Goal: Information Seeking & Learning: Check status

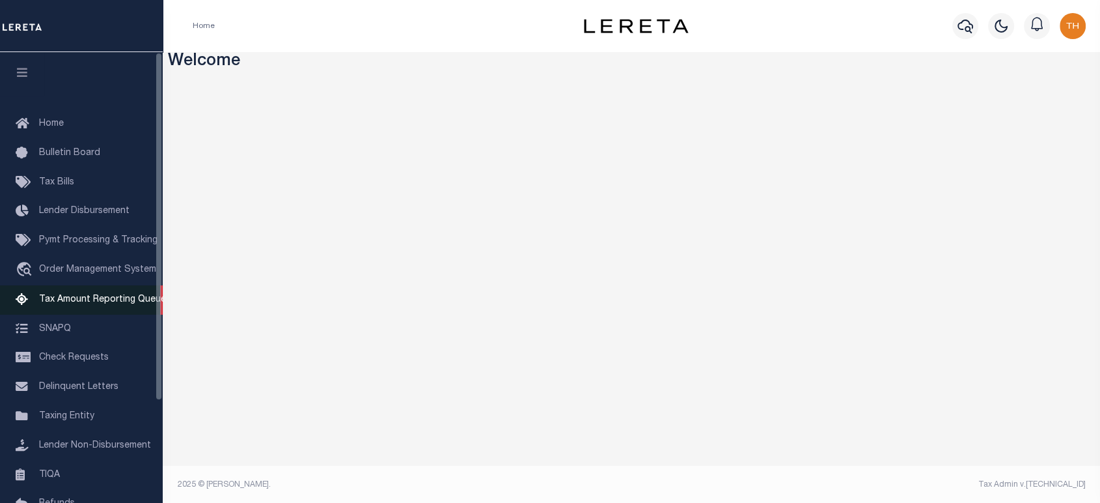
click at [78, 301] on span "Tax Amount Reporting Queue" at bounding box center [102, 299] width 127 height 9
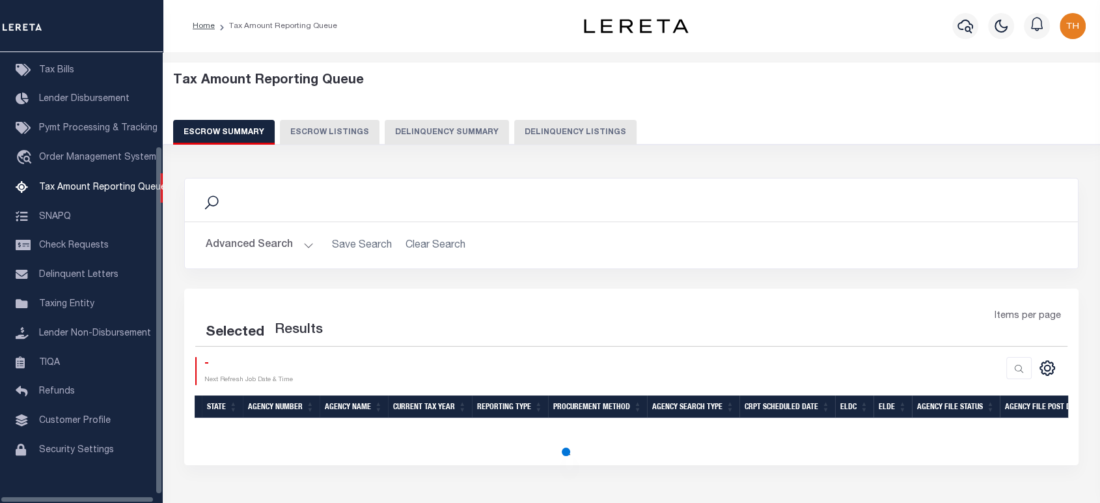
scroll to position [121, 0]
select select "100"
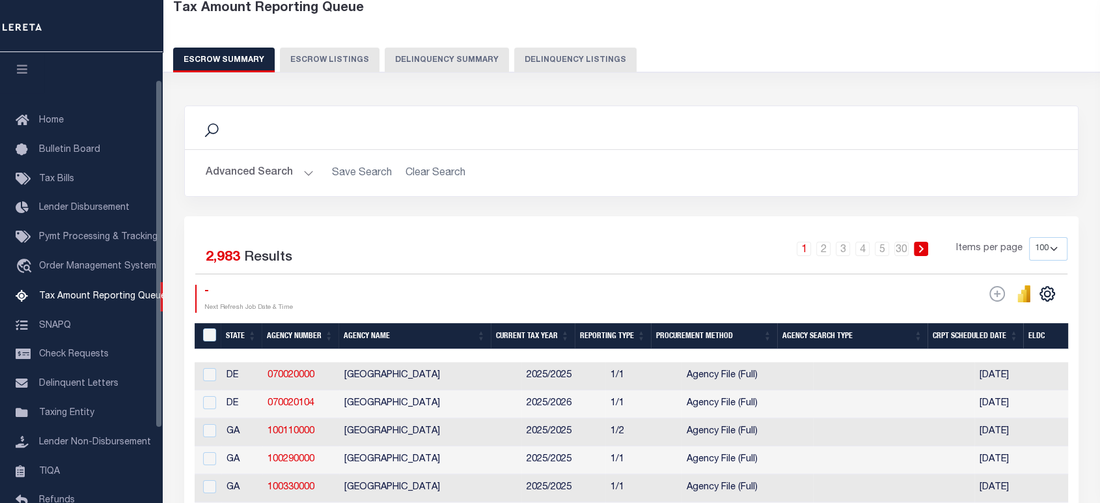
scroll to position [0, 0]
drag, startPoint x: 24, startPoint y: 67, endPoint x: 318, endPoint y: 86, distance: 294.2
click at [24, 67] on icon "button" at bounding box center [22, 72] width 15 height 12
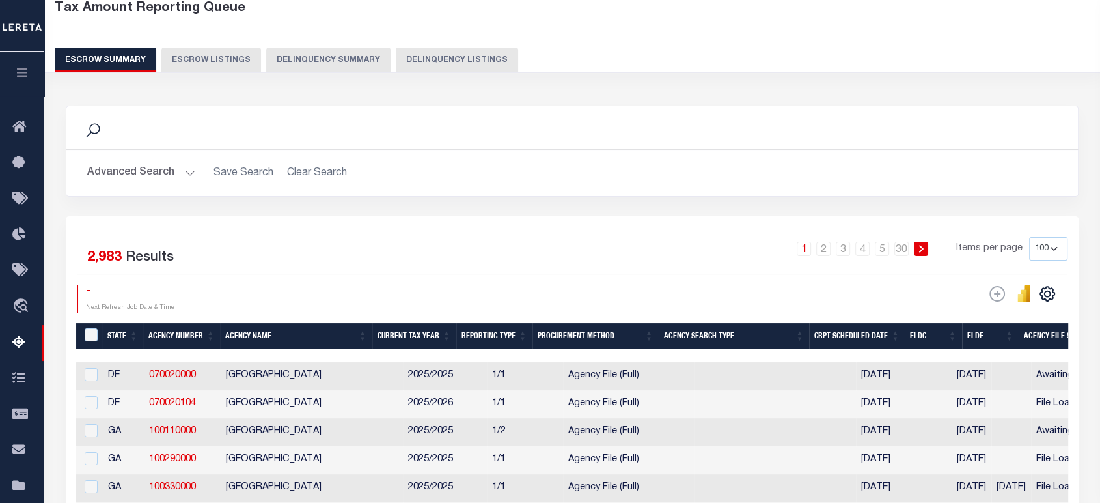
click at [334, 61] on button "Delinquency Summary" at bounding box center [328, 60] width 124 height 25
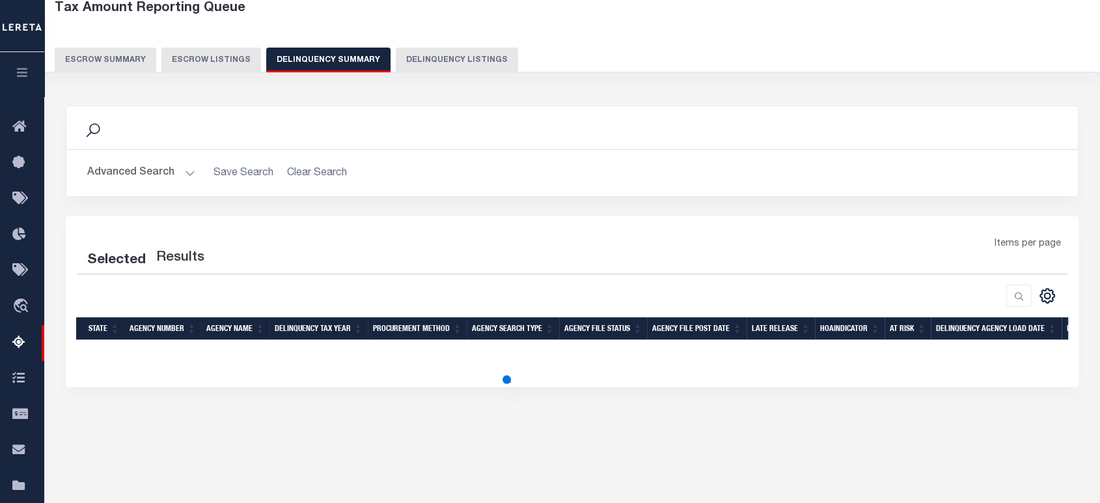
click at [146, 176] on button "Advanced Search" at bounding box center [141, 172] width 108 height 25
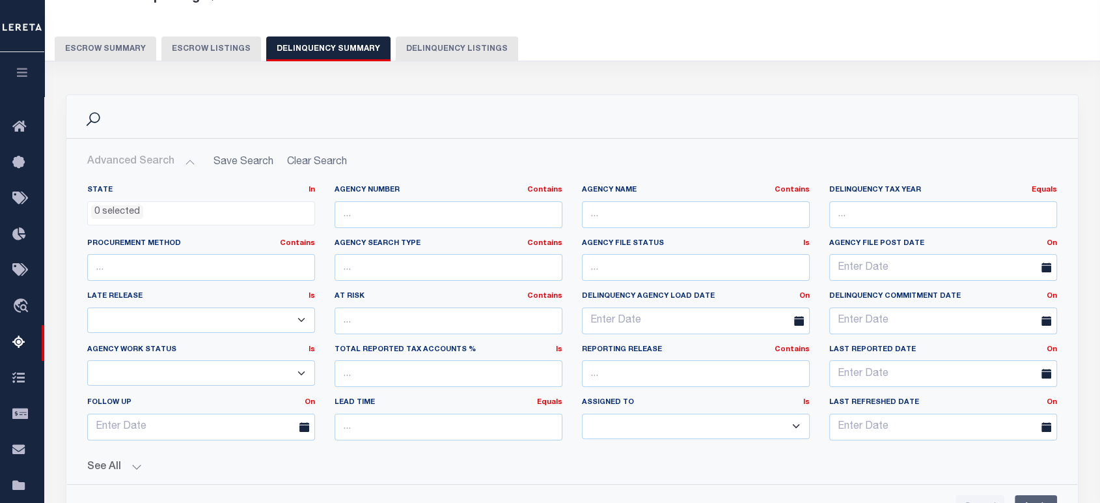
scroll to position [217, 0]
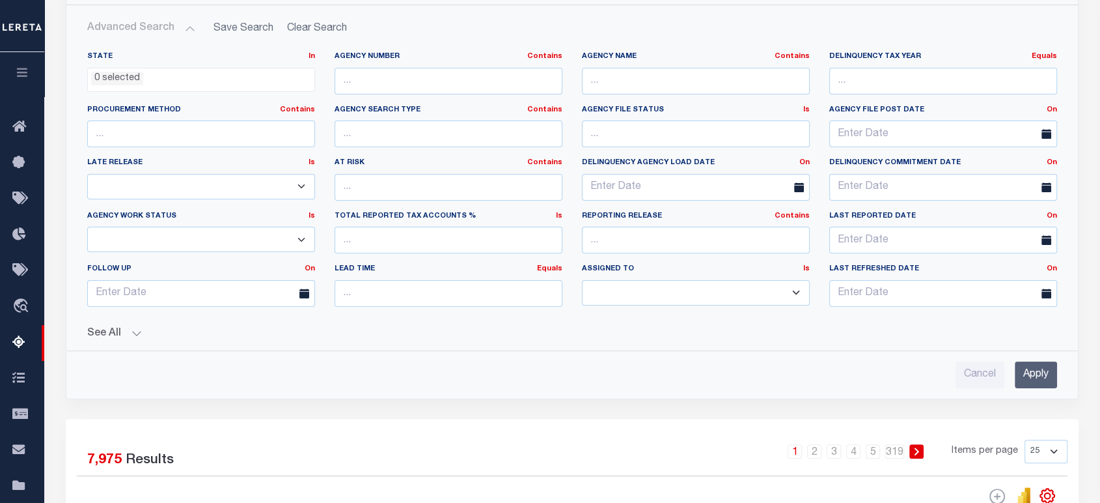
click at [120, 331] on button "See All" at bounding box center [572, 333] width 970 height 12
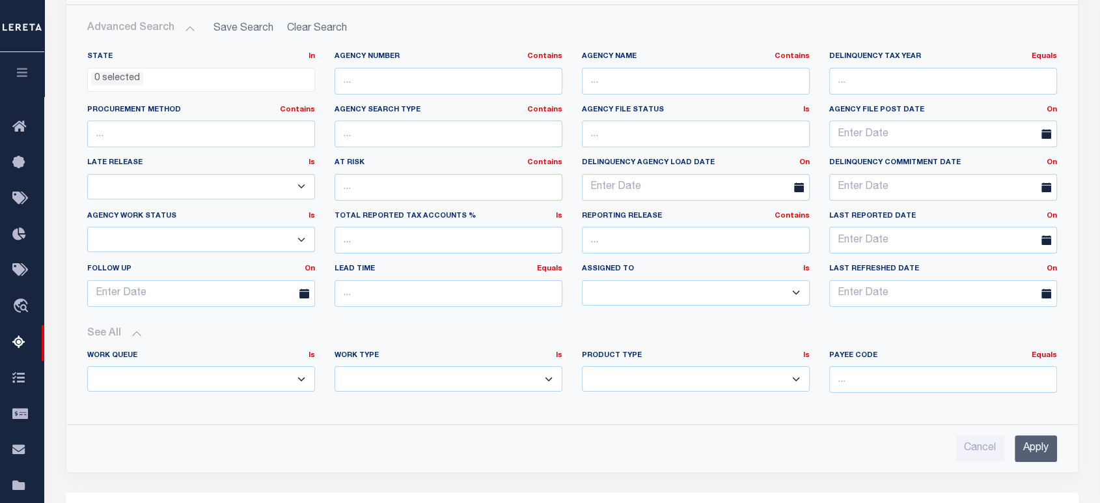
drag, startPoint x: 430, startPoint y: 375, endPoint x: 419, endPoint y: 387, distance: 16.6
click at [430, 375] on select "Annual Delinquency Back Search Payment Status Check DTRACK" at bounding box center [449, 378] width 228 height 25
select select "AnnualDelinquency"
click at [335, 366] on select "Annual Delinquency Back Search Payment Status Check DTRACK" at bounding box center [449, 378] width 228 height 25
click at [1023, 451] on input "Apply" at bounding box center [1036, 448] width 42 height 27
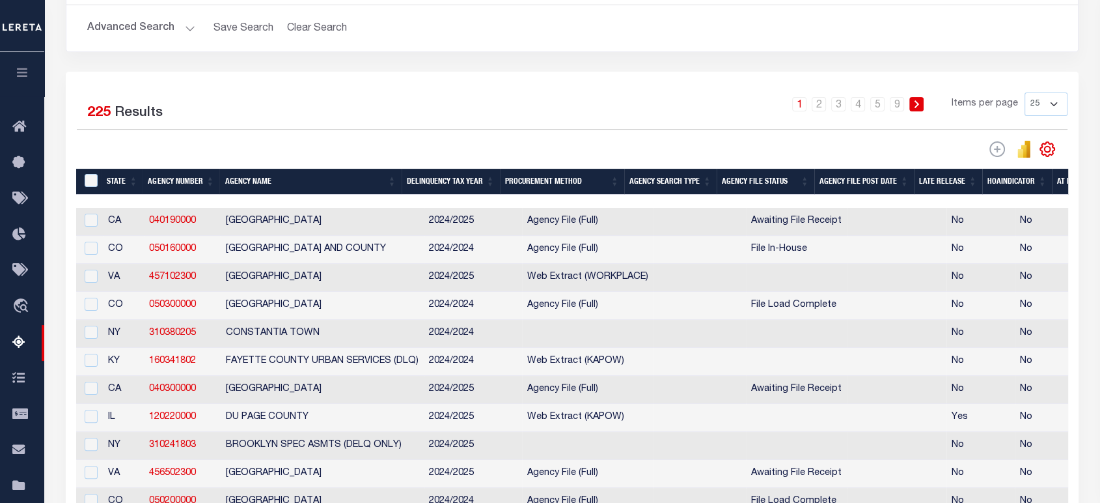
scroll to position [0, 0]
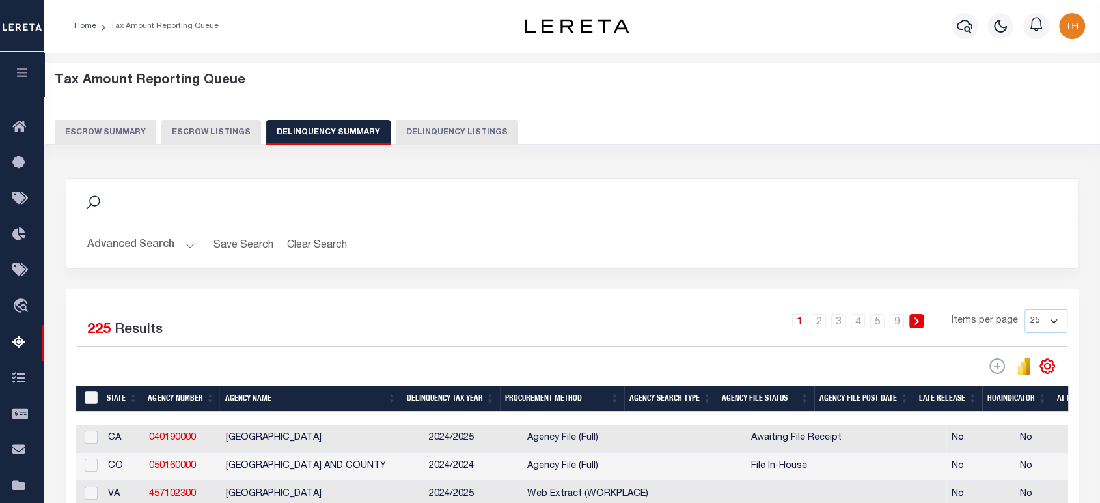
click at [21, 71] on icon "button" at bounding box center [22, 72] width 15 height 12
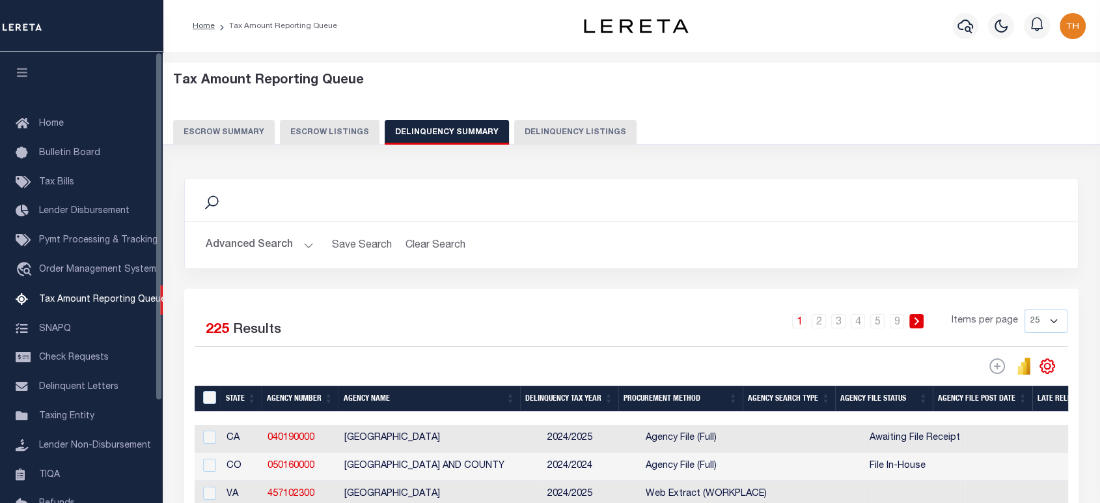
click at [36, 75] on button "button" at bounding box center [22, 74] width 44 height 44
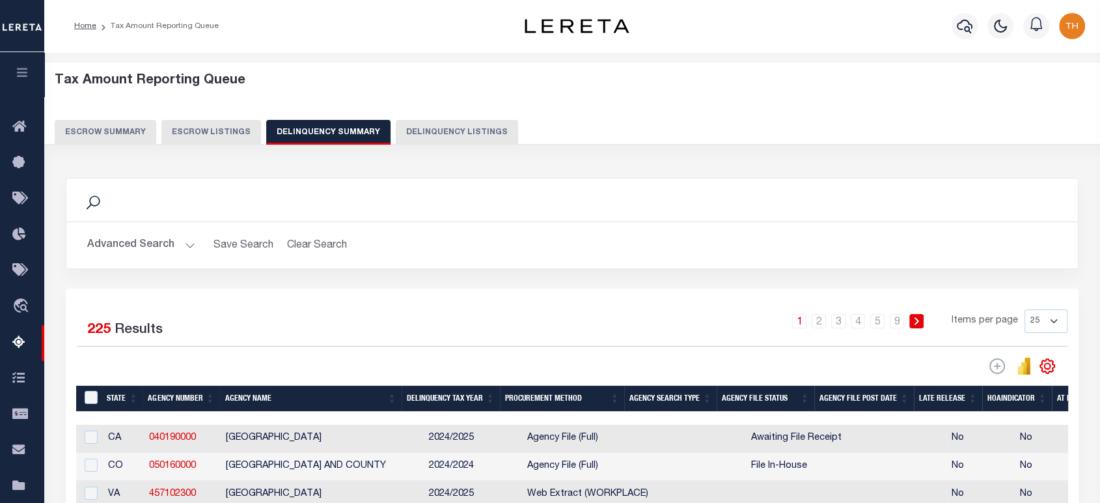
drag, startPoint x: 958, startPoint y: 1, endPoint x: 747, endPoint y: 281, distance: 350.1
click at [747, 281] on div "Search Advanced Search Save Search Clear Search SummaryGridWrapper_dynamictable…" at bounding box center [572, 233] width 1033 height 111
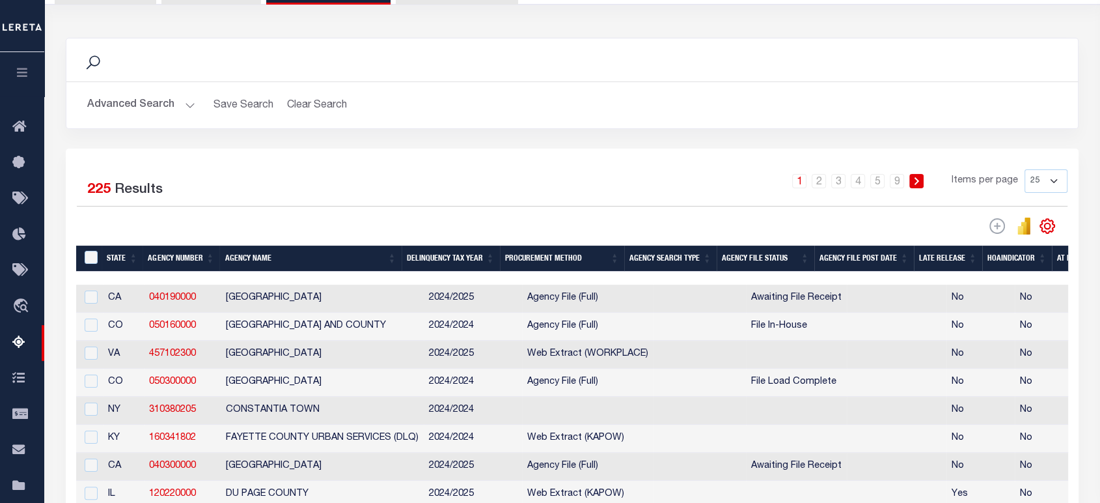
scroll to position [72, 0]
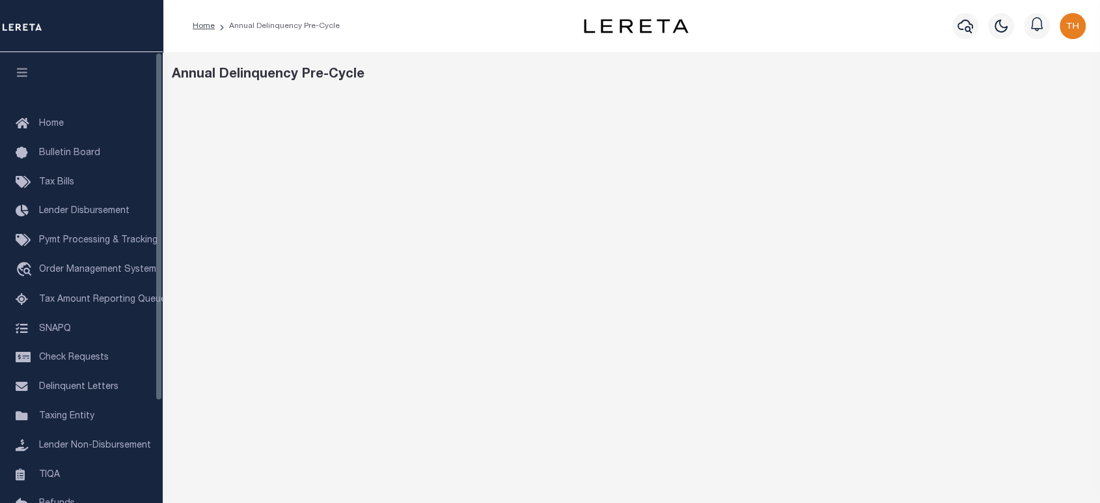
click at [21, 65] on button "button" at bounding box center [22, 74] width 44 height 44
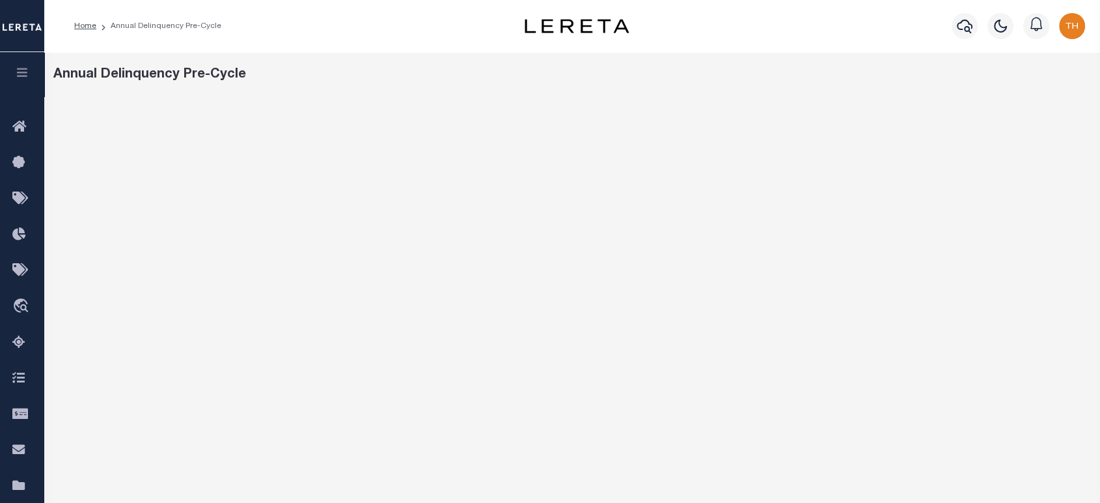
click at [33, 73] on button "button" at bounding box center [22, 74] width 44 height 44
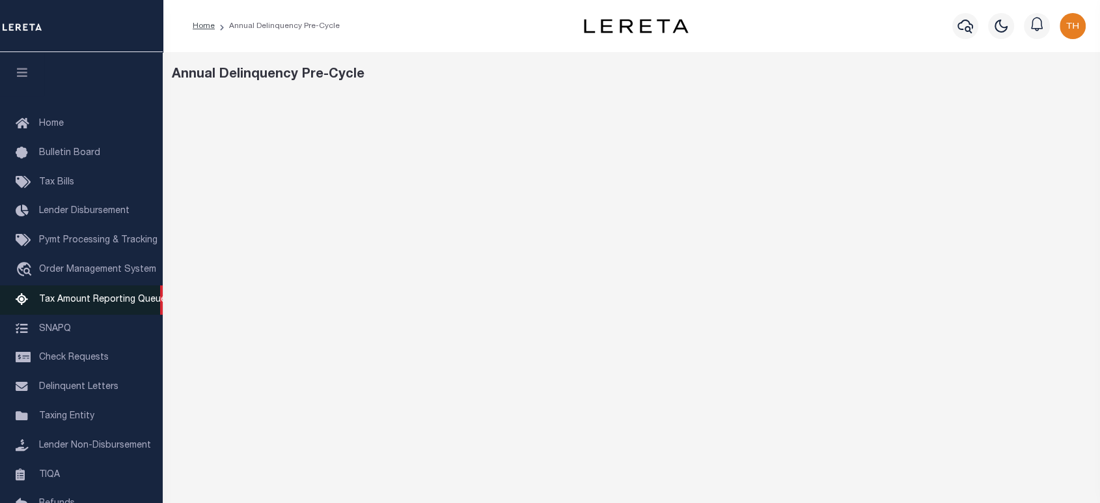
click at [64, 299] on span "Tax Amount Reporting Queue" at bounding box center [102, 299] width 127 height 9
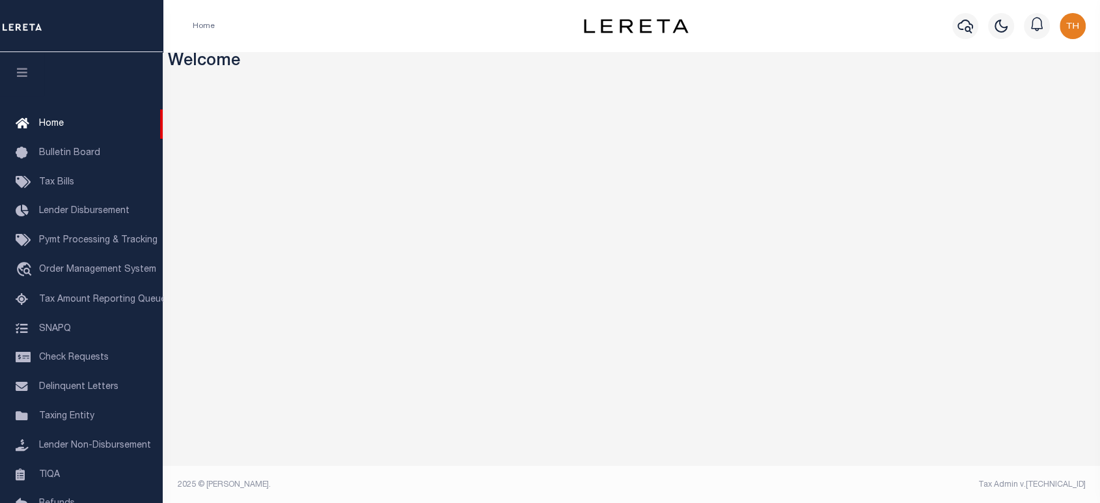
scroll to position [1, 0]
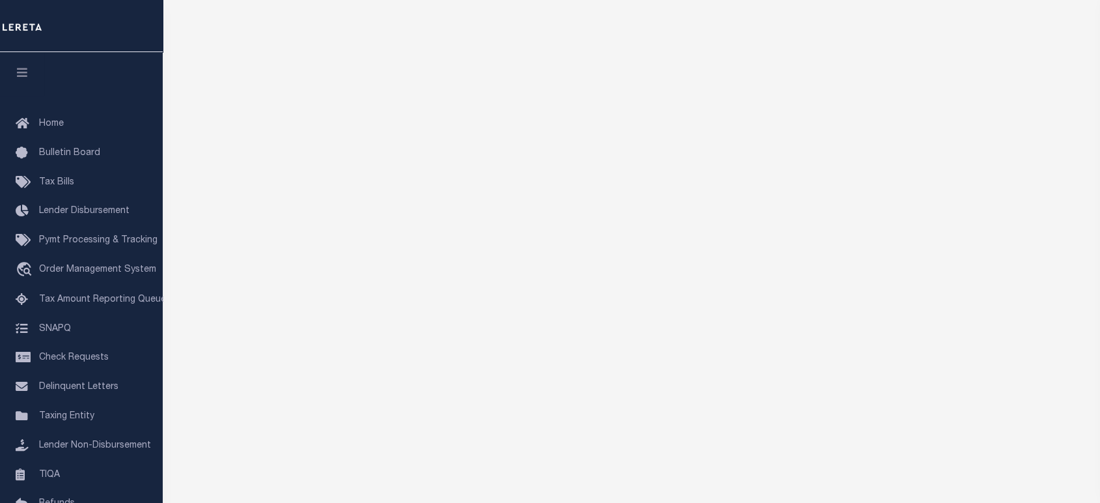
scroll to position [177, 0]
